Goal: Information Seeking & Learning: Learn about a topic

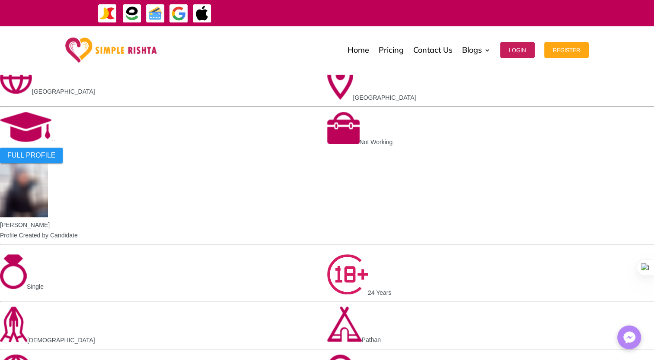
scroll to position [676, 0]
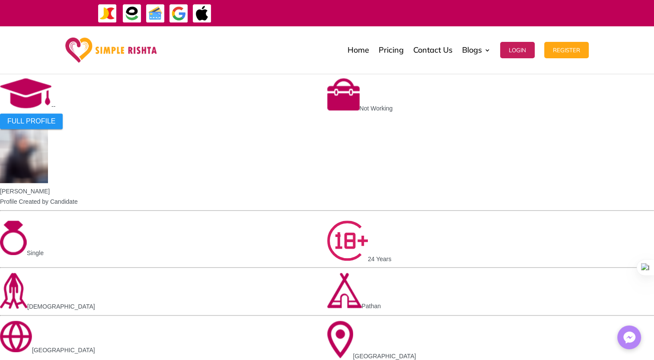
scroll to position [838, 0]
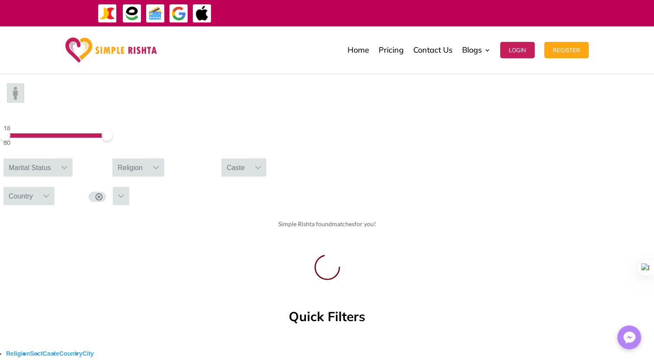
scroll to position [111, 0]
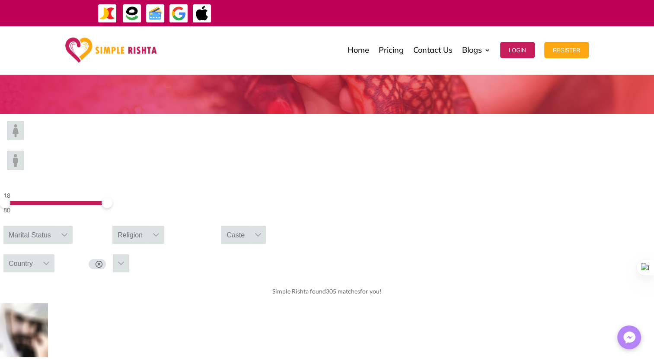
click at [24, 140] on img at bounding box center [15, 130] width 17 height 19
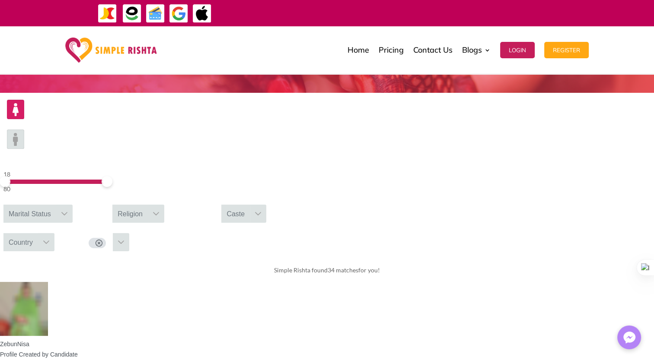
scroll to position [131, 0]
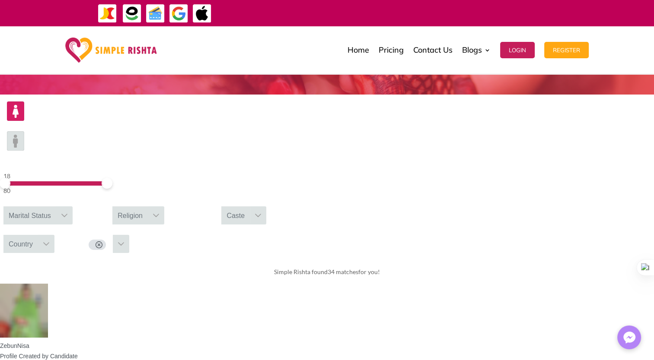
click at [266, 206] on div at bounding box center [258, 215] width 16 height 18
click at [38, 235] on div "Country" at bounding box center [20, 244] width 35 height 18
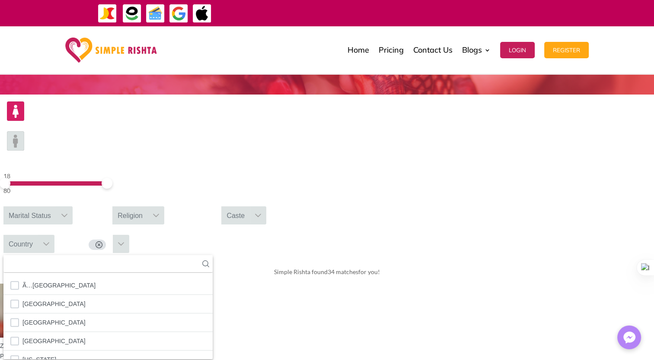
click at [250, 206] on div "Caste" at bounding box center [235, 215] width 29 height 18
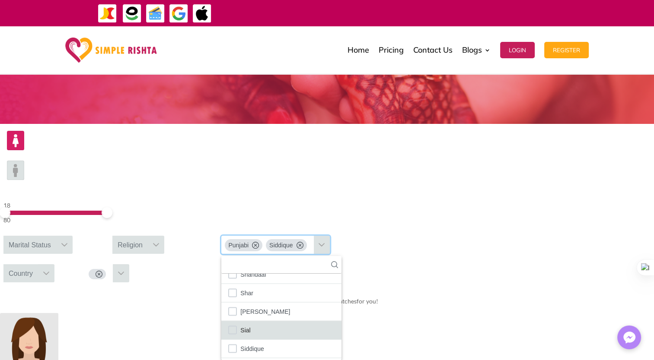
scroll to position [1905, 0]
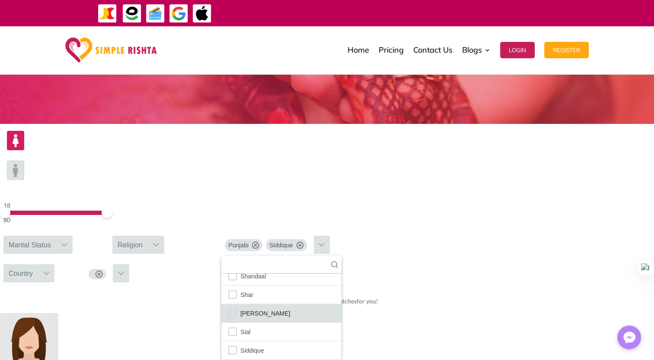
click at [341, 304] on li "[PERSON_NAME]" at bounding box center [281, 313] width 120 height 19
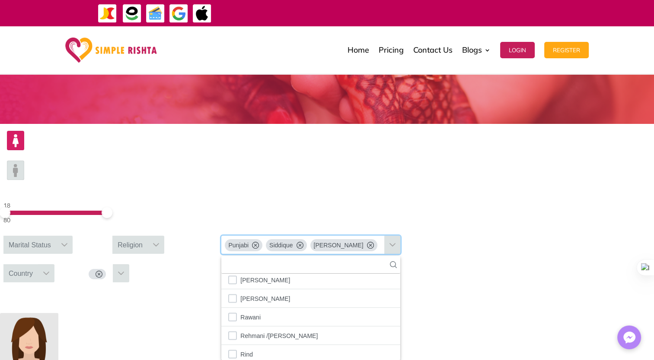
scroll to position [1660, 0]
click at [397, 308] on li "Rawani" at bounding box center [310, 317] width 179 height 19
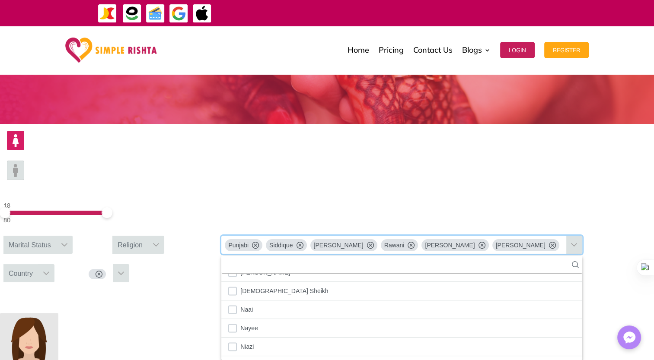
scroll to position [1389, 0]
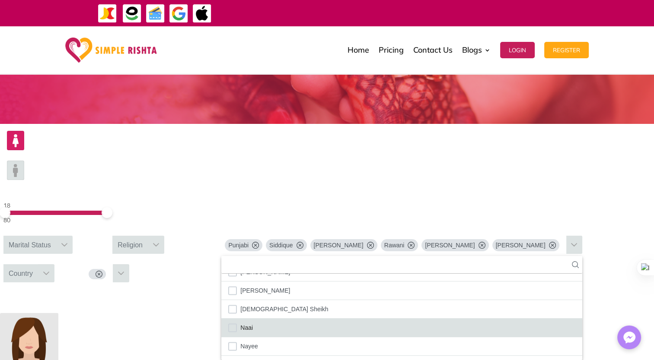
click at [395, 319] on li "Naai" at bounding box center [401, 328] width 361 height 19
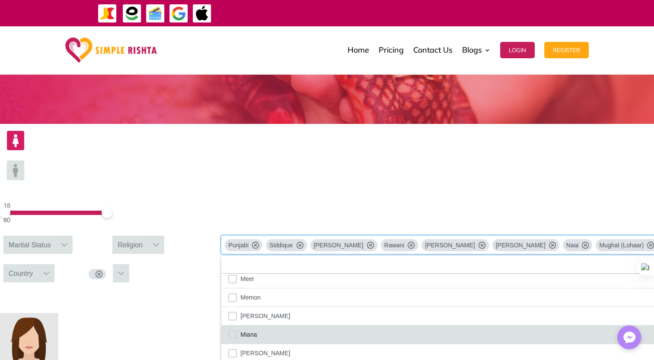
scroll to position [1234, 0]
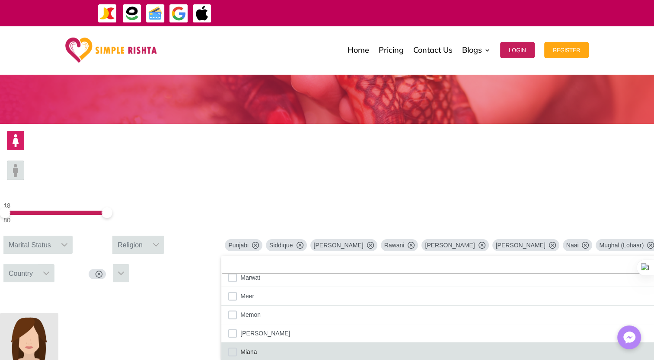
click at [260, 309] on span "Memon" at bounding box center [250, 314] width 20 height 11
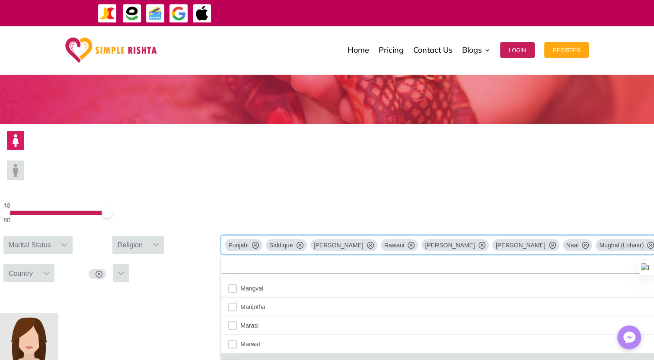
scroll to position [1168, 0]
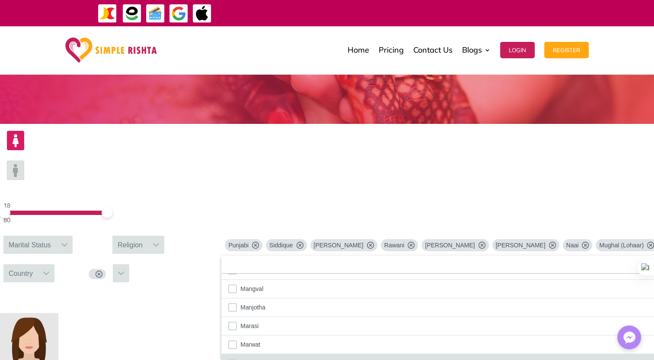
click at [396, 317] on li "Marasi" at bounding box center [506, 326] width 570 height 19
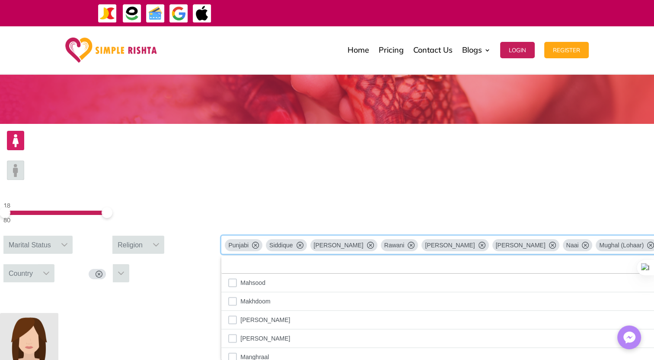
scroll to position [1080, 0]
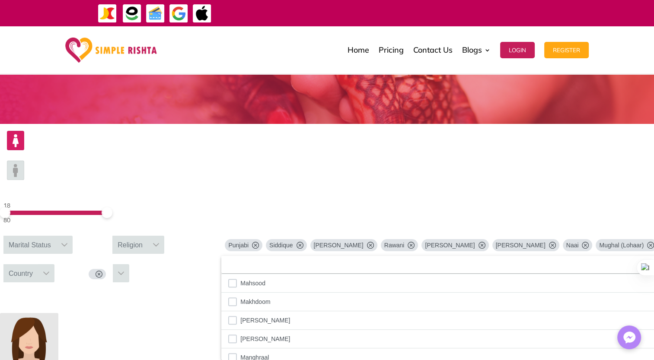
click at [396, 311] on li "[PERSON_NAME]" at bounding box center [525, 320] width 609 height 19
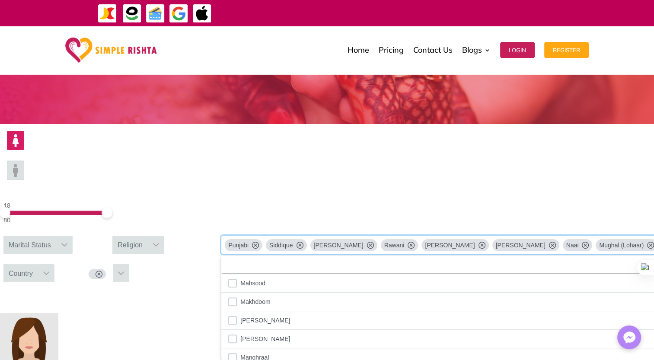
scroll to position [1056, 0]
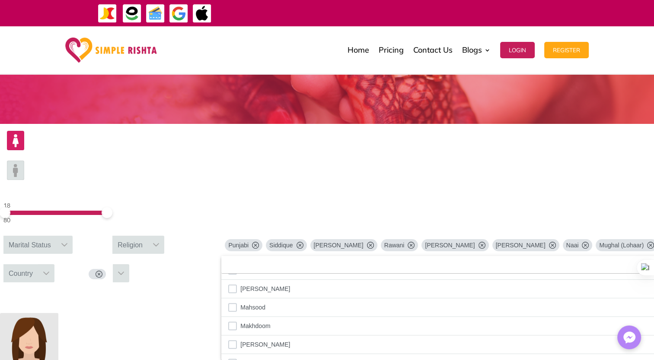
click at [396, 317] on li "Makhdoom" at bounding box center [561, 326] width 680 height 19
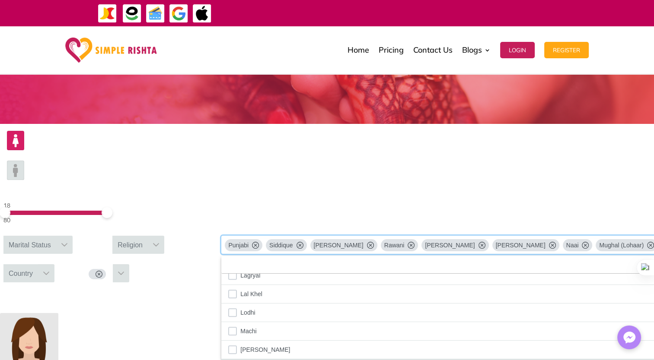
scroll to position [991, 0]
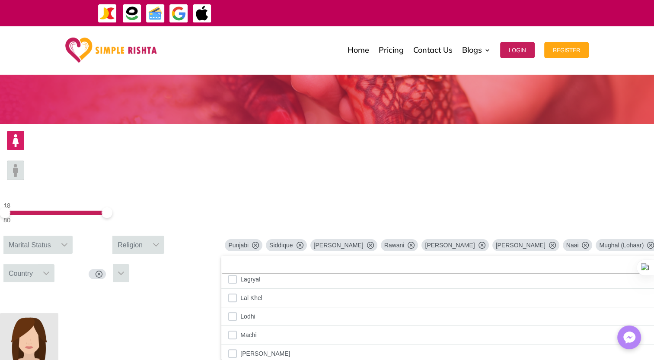
click at [389, 308] on li "Lodhi" at bounding box center [609, 317] width 776 height 19
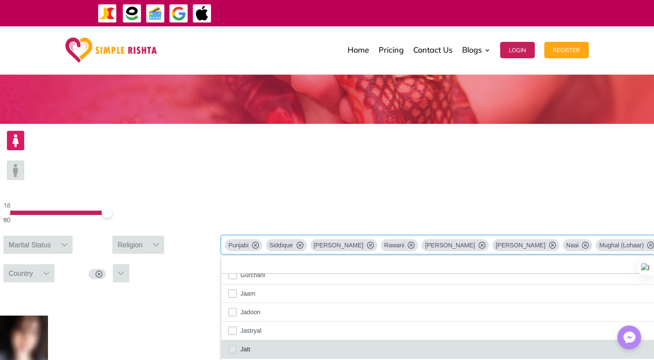
scroll to position [641, 0]
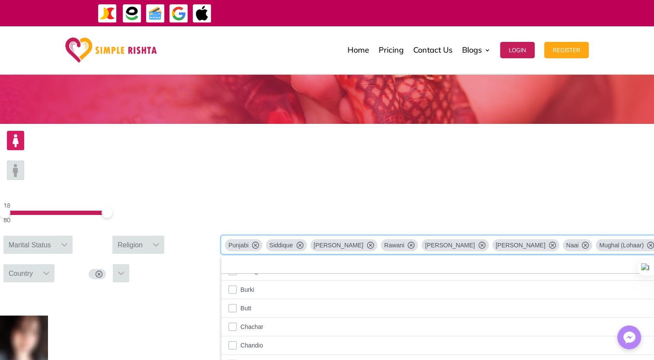
scroll to position [317, 0]
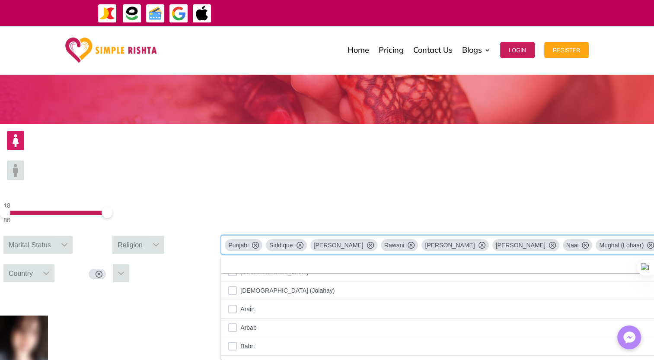
scroll to position [104, 0]
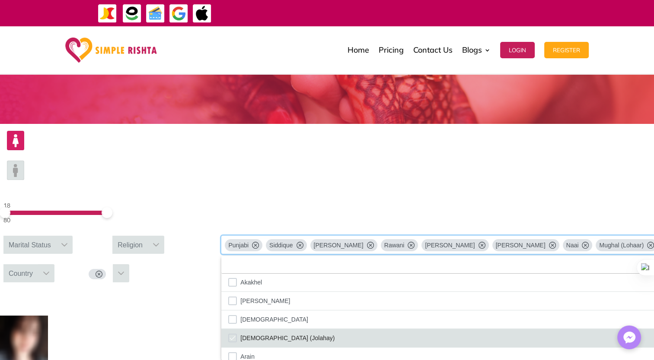
scroll to position [54, 0]
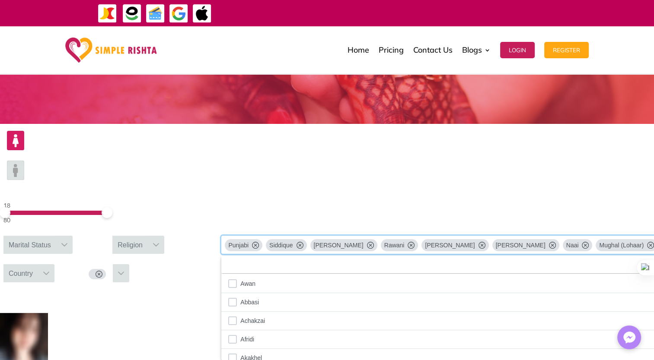
scroll to position [0, 0]
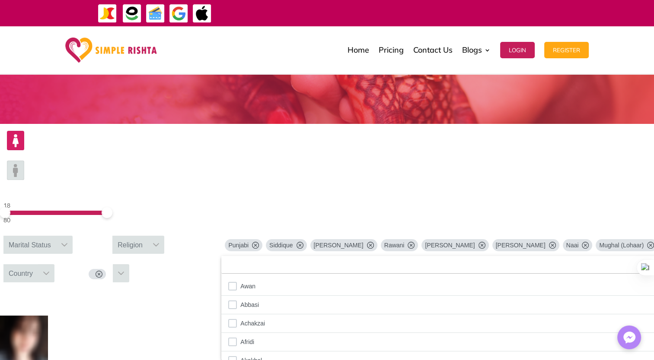
click at [121, 289] on div "Simple Rishta found 8 matches for you!" at bounding box center [327, 302] width 654 height 27
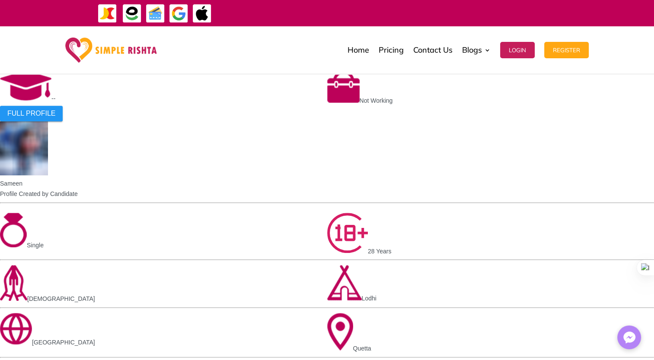
scroll to position [587, 0]
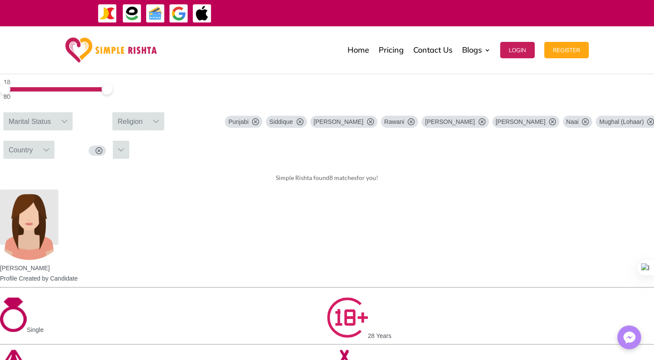
scroll to position [227, 0]
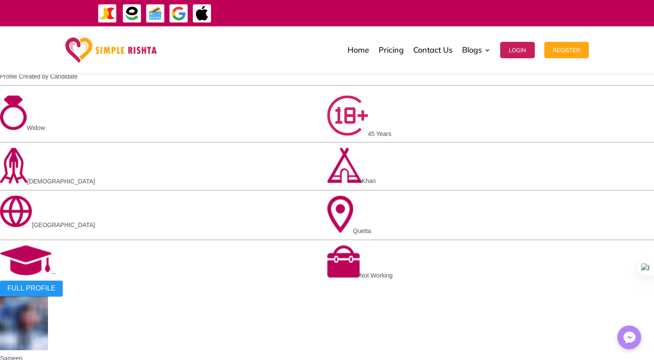
scroll to position [423, 0]
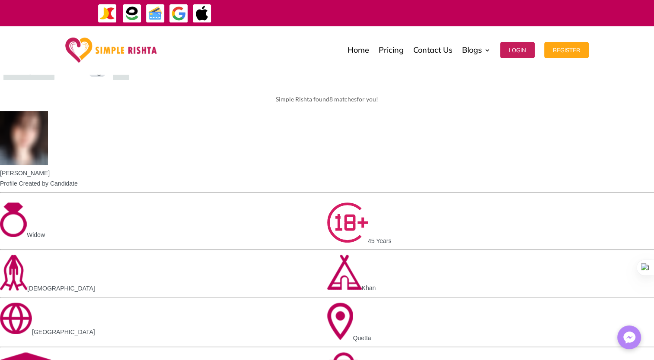
scroll to position [255, 0]
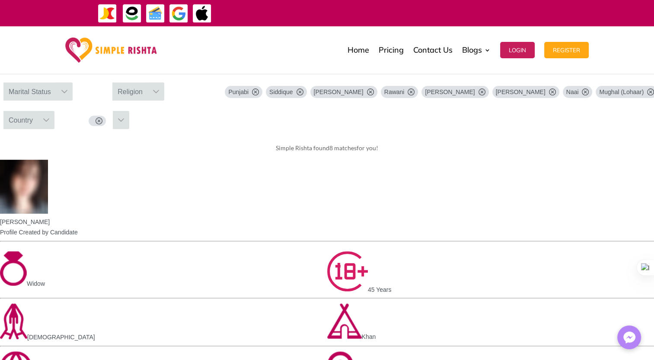
drag, startPoint x: 494, startPoint y: 211, endPoint x: 208, endPoint y: 269, distance: 291.7
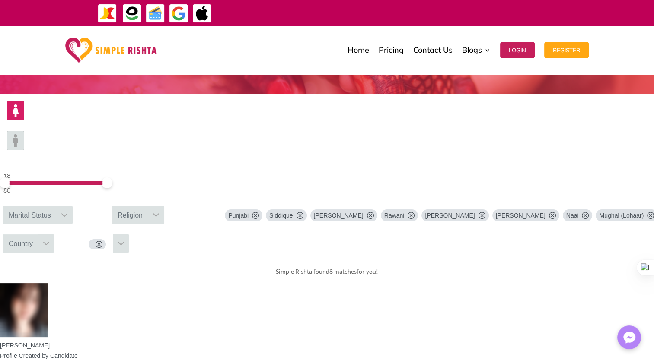
scroll to position [128, 0]
